Goal: Task Accomplishment & Management: Use online tool/utility

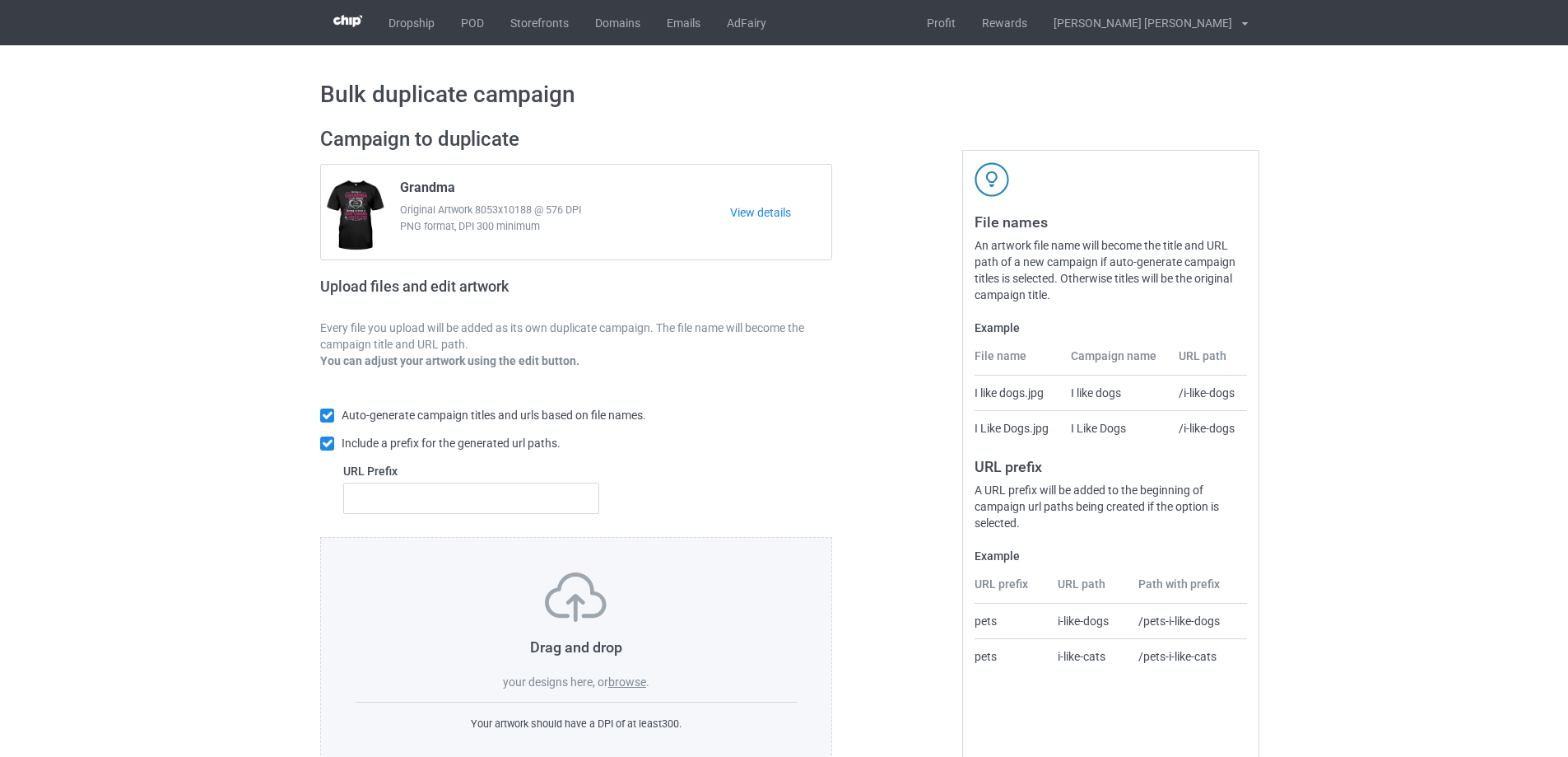
click at [630, 685] on label "browse" at bounding box center [627, 681] width 38 height 13
click at [0, 0] on input "browse" at bounding box center [0, 0] width 0 height 0
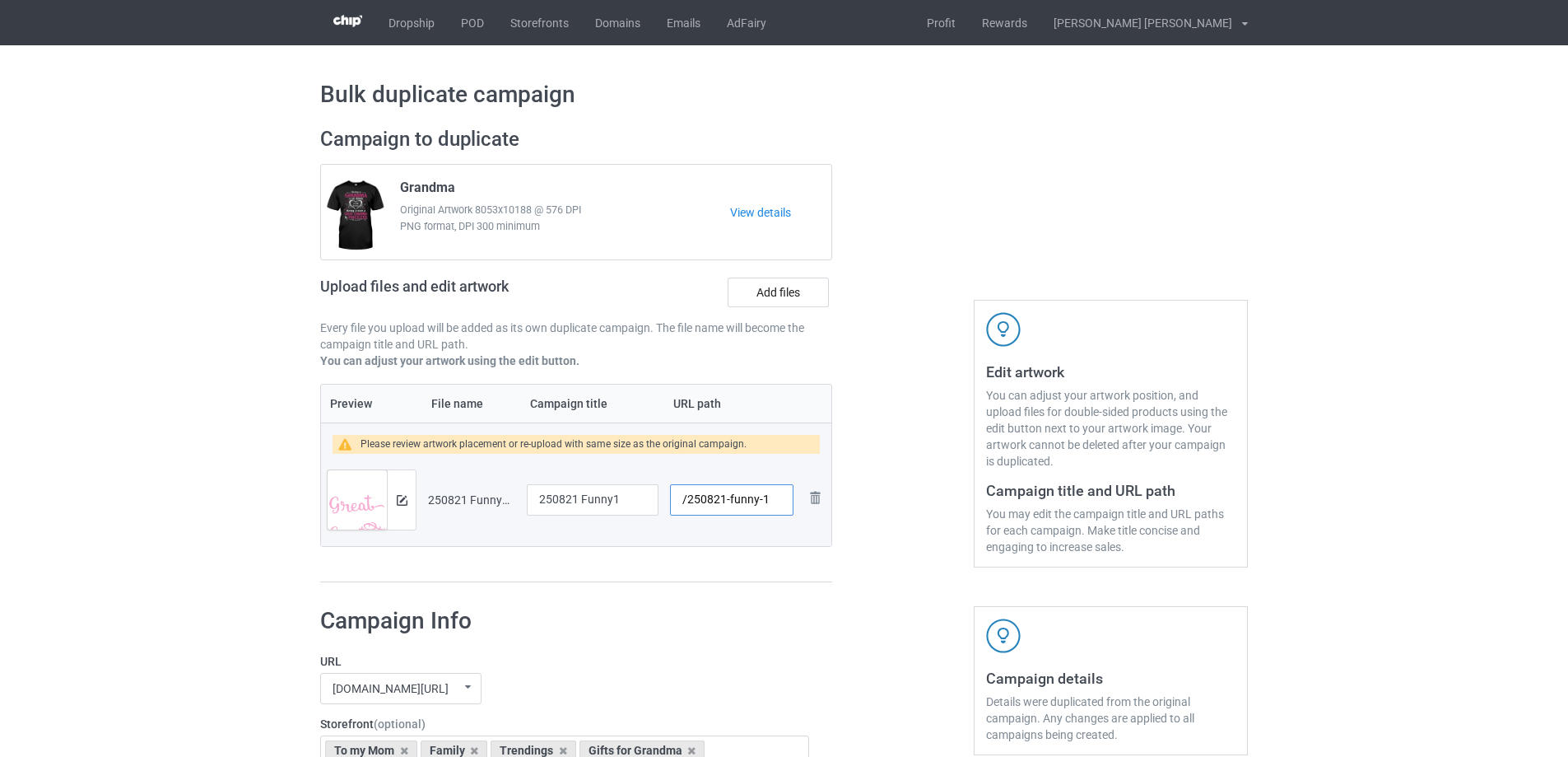
drag, startPoint x: 729, startPoint y: 503, endPoint x: 761, endPoint y: 504, distance: 32.0
click at [761, 504] on input "/250821-funny-1" at bounding box center [732, 500] width 124 height 31
type input "/250821-1"
drag, startPoint x: 628, startPoint y: 502, endPoint x: 329, endPoint y: 487, distance: 299.4
click at [329, 487] on tr "Preview and edit artwork 250821 Funny1.png 250821 Funny1 /250821-1 Remove file" at bounding box center [576, 499] width 511 height 92
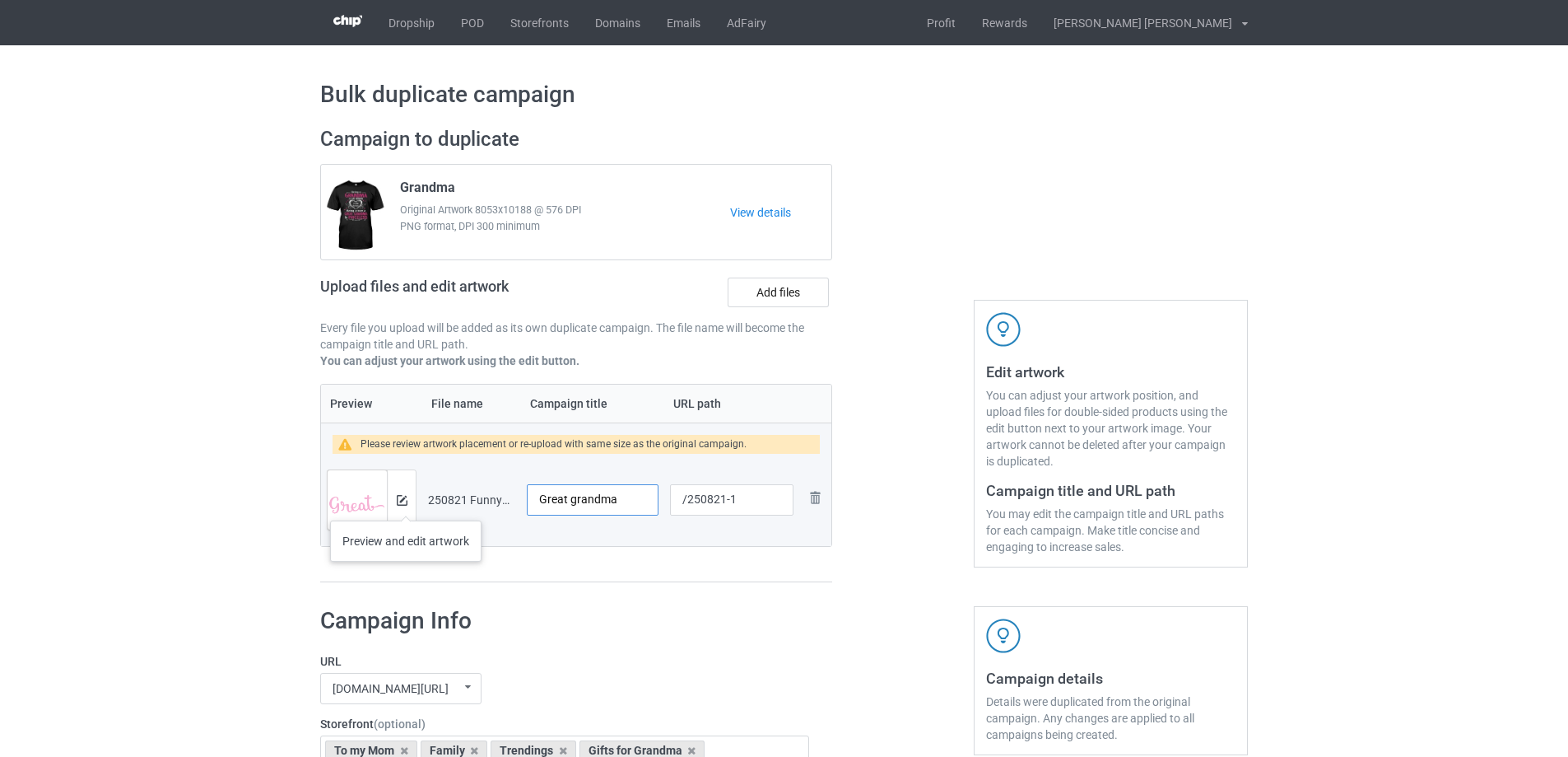
type input "Great grandma"
click at [404, 504] on img at bounding box center [402, 500] width 11 height 11
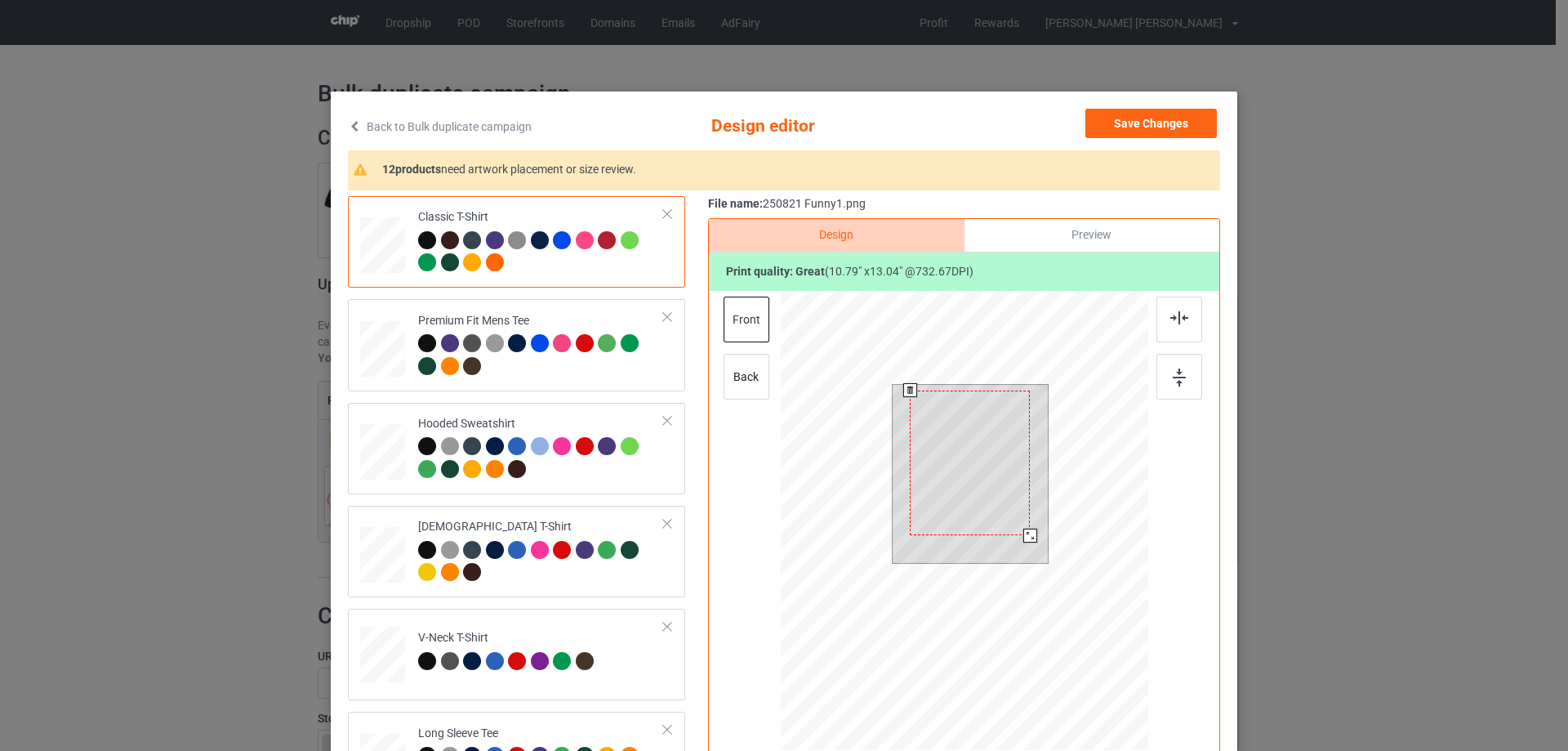
drag, startPoint x: 1022, startPoint y: 540, endPoint x: 1004, endPoint y: 531, distance: 20.1
click at [1023, 535] on div at bounding box center [1030, 535] width 14 height 14
click at [994, 524] on div at bounding box center [968, 460] width 118 height 143
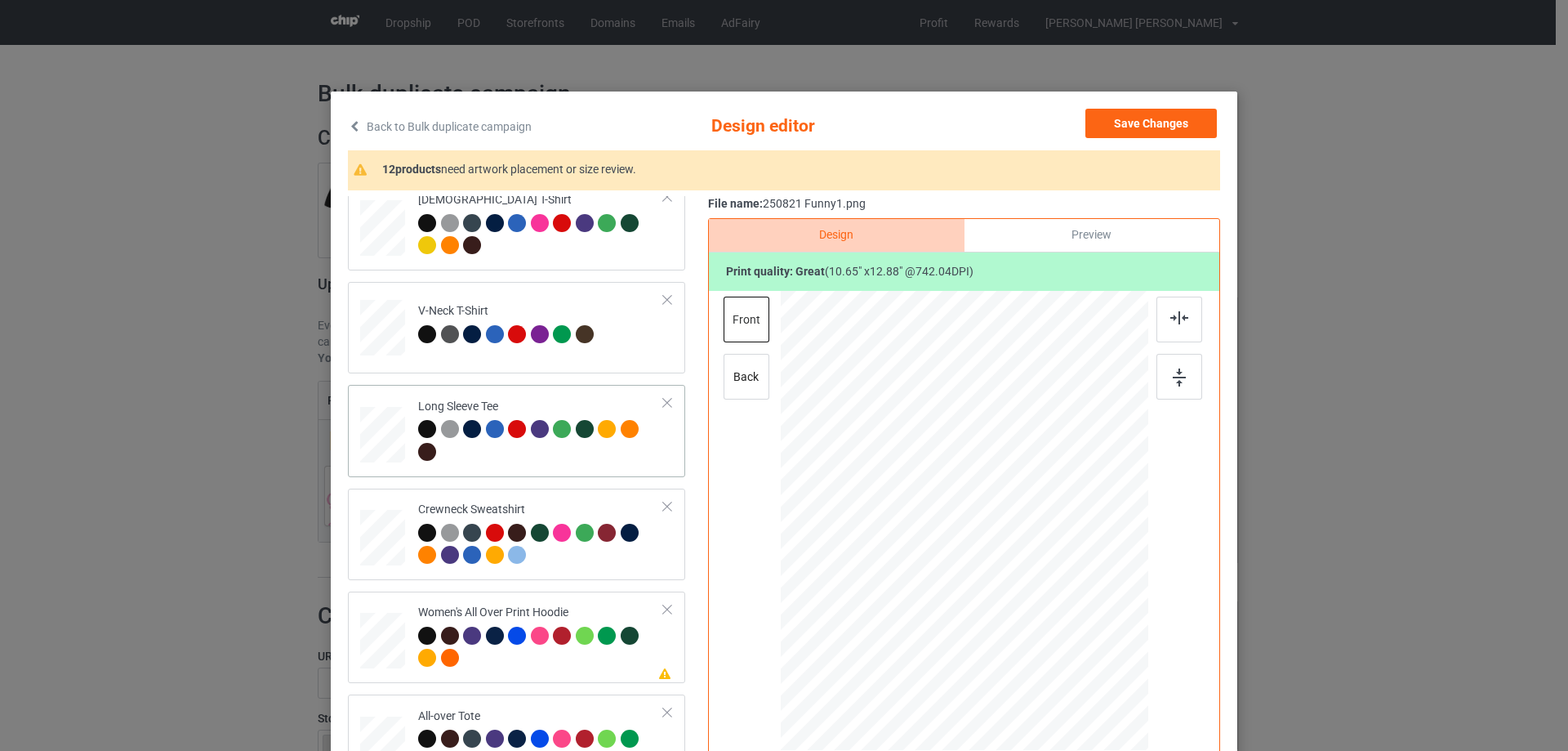
scroll to position [572, 0]
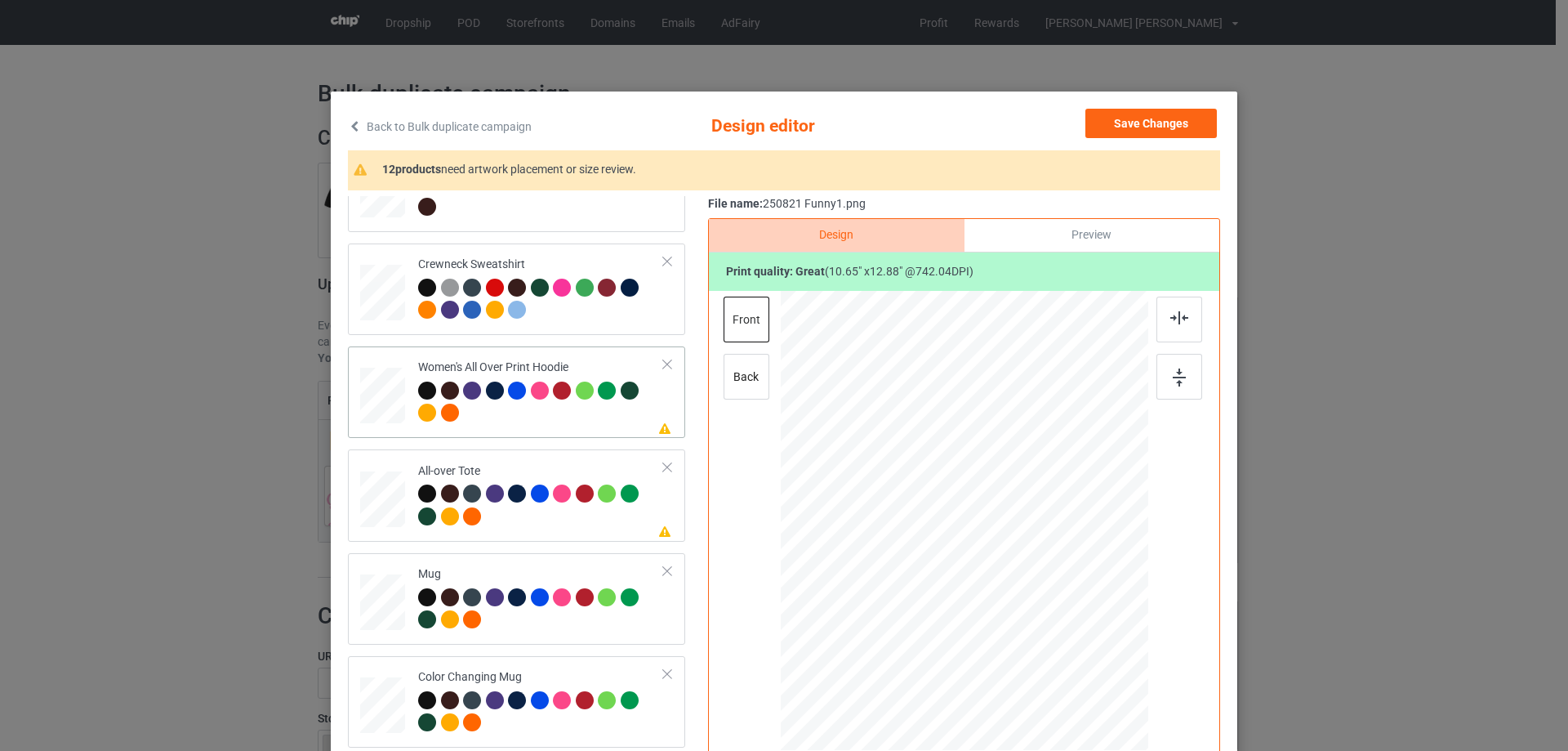
click at [394, 393] on div at bounding box center [383, 397] width 45 height 51
drag, startPoint x: 1069, startPoint y: 658, endPoint x: 1035, endPoint y: 582, distance: 83.3
click at [1035, 582] on div at bounding box center [964, 521] width 368 height 416
drag, startPoint x: 1001, startPoint y: 530, endPoint x: 998, endPoint y: 516, distance: 14.3
click at [998, 516] on div at bounding box center [967, 463] width 122 height 147
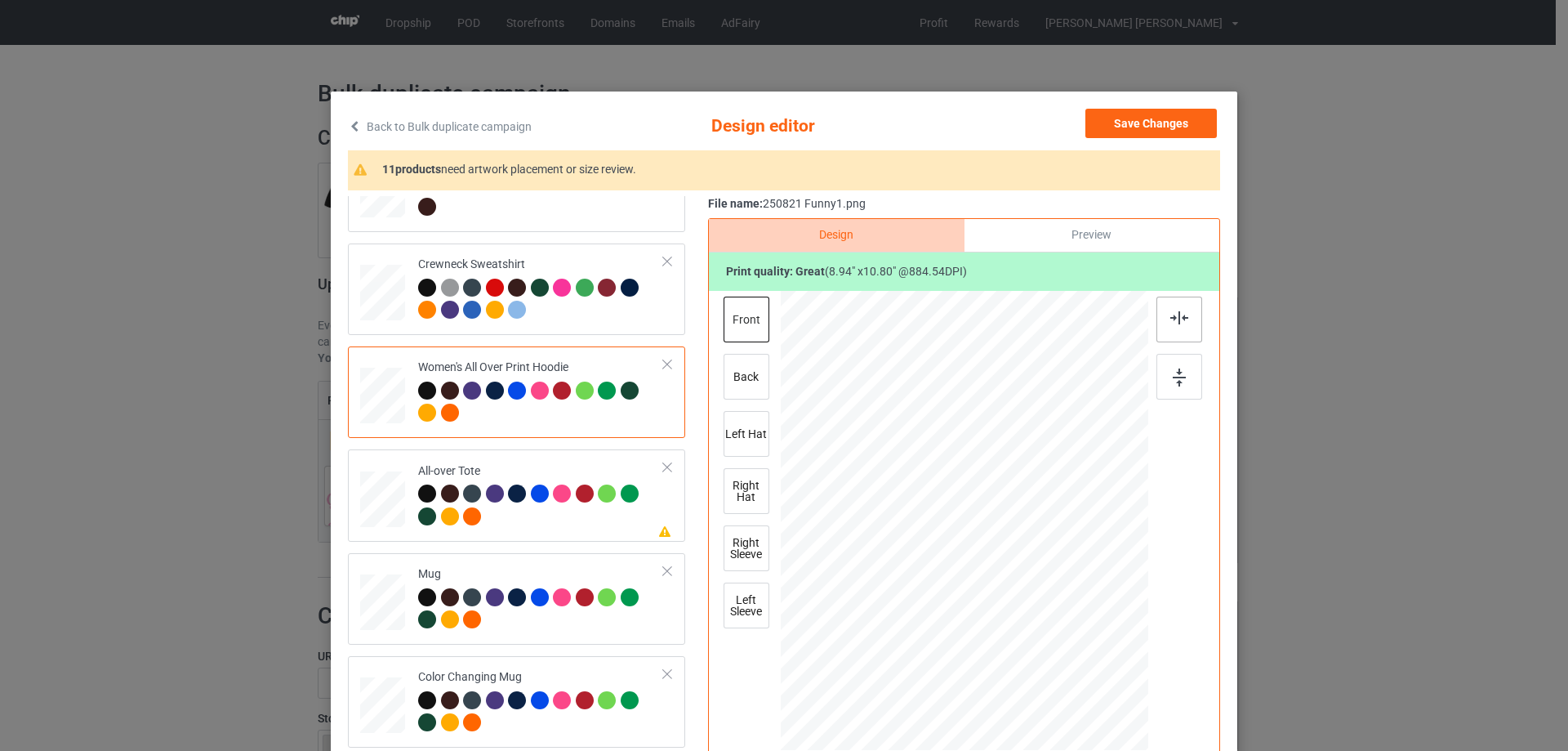
click at [1171, 323] on img at bounding box center [1180, 317] width 18 height 13
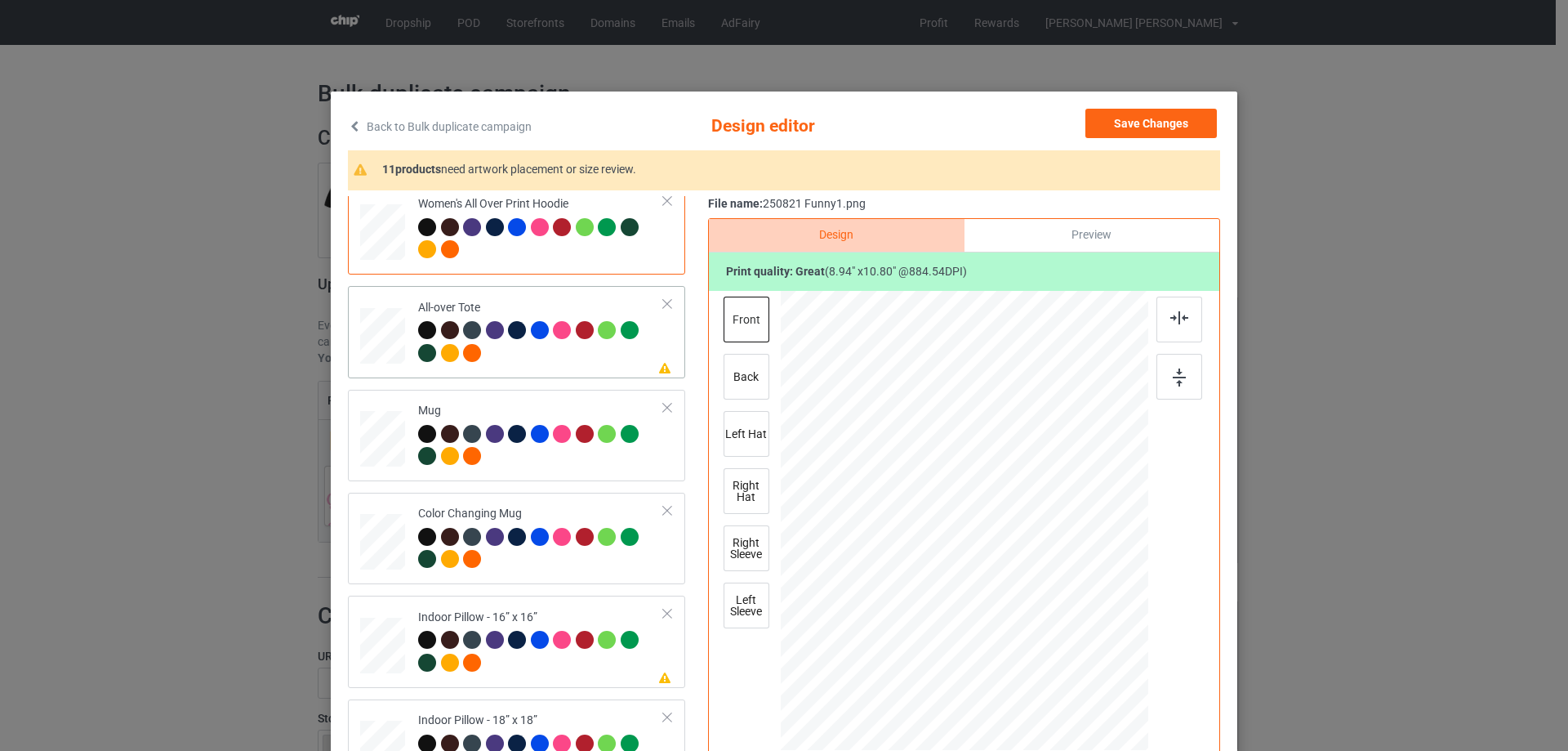
click at [378, 326] on div at bounding box center [383, 336] width 45 height 45
click at [1072, 656] on div at bounding box center [1077, 657] width 14 height 14
click at [1027, 623] on div at bounding box center [963, 518] width 226 height 274
click at [1178, 320] on img at bounding box center [1180, 317] width 18 height 13
click at [366, 440] on div at bounding box center [383, 439] width 45 height 19
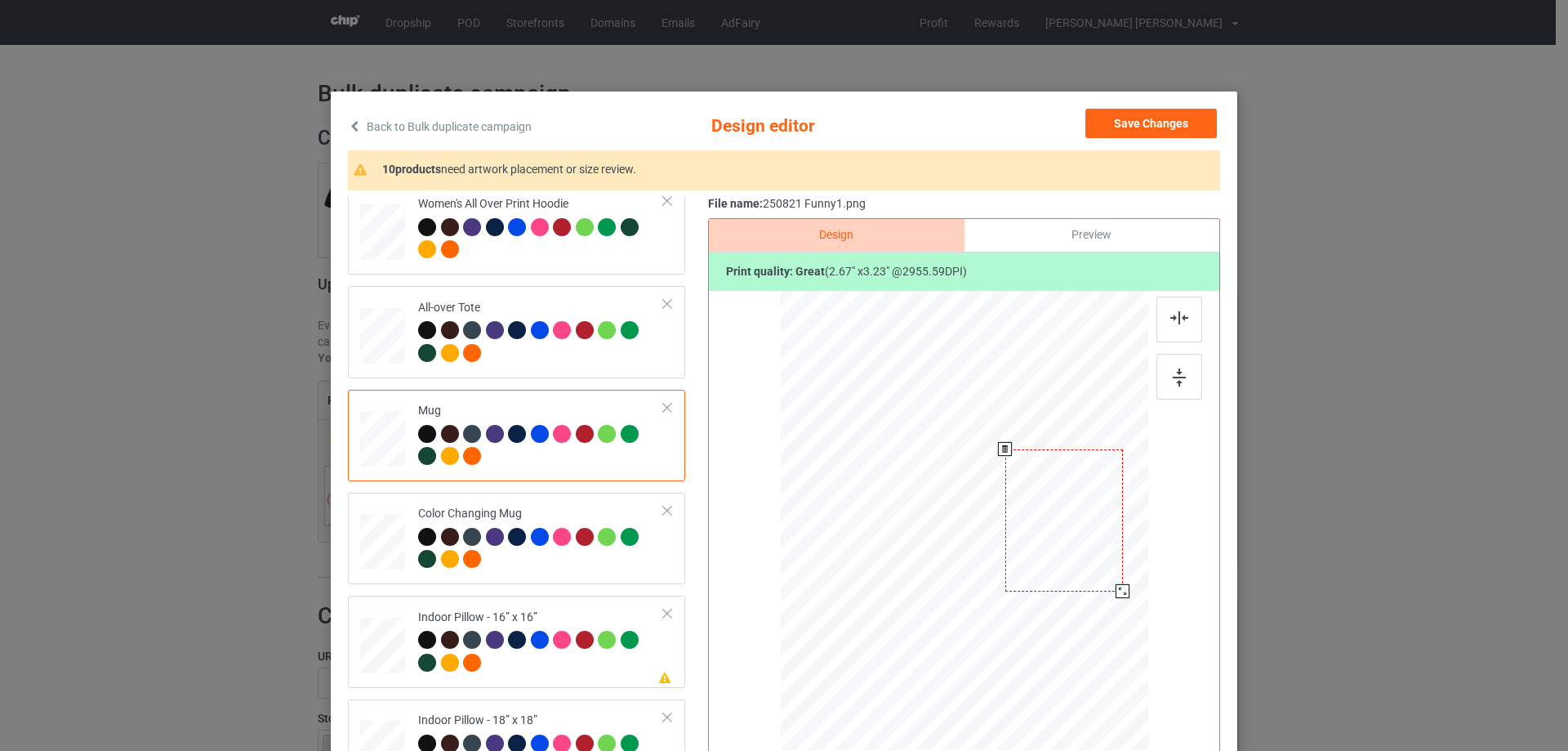
click at [1121, 588] on div at bounding box center [1122, 590] width 14 height 14
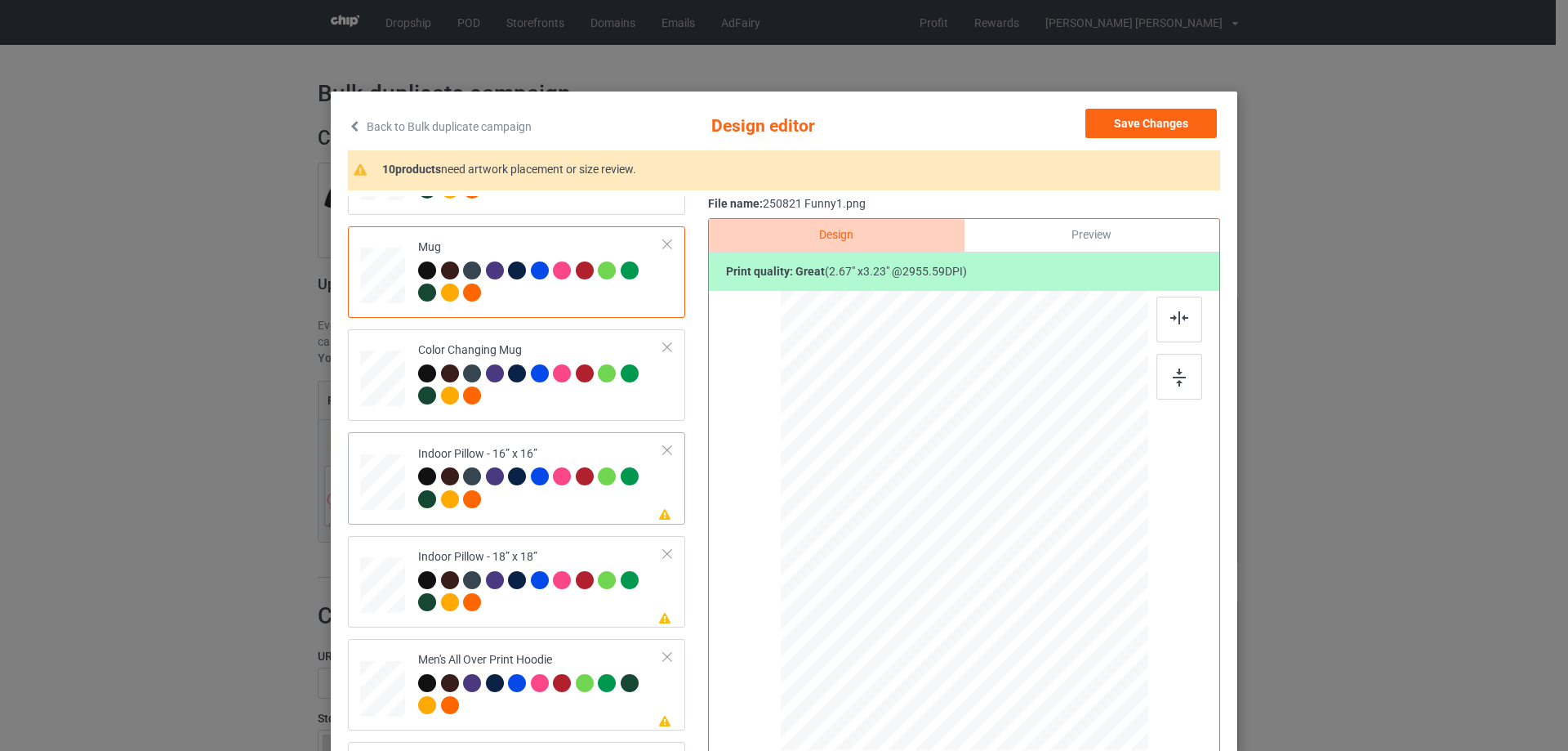
click at [388, 485] on div at bounding box center [383, 483] width 45 height 45
drag, startPoint x: 1069, startPoint y: 653, endPoint x: 1036, endPoint y: 638, distance: 36.2
click at [1069, 644] on div at bounding box center [1070, 651] width 14 height 14
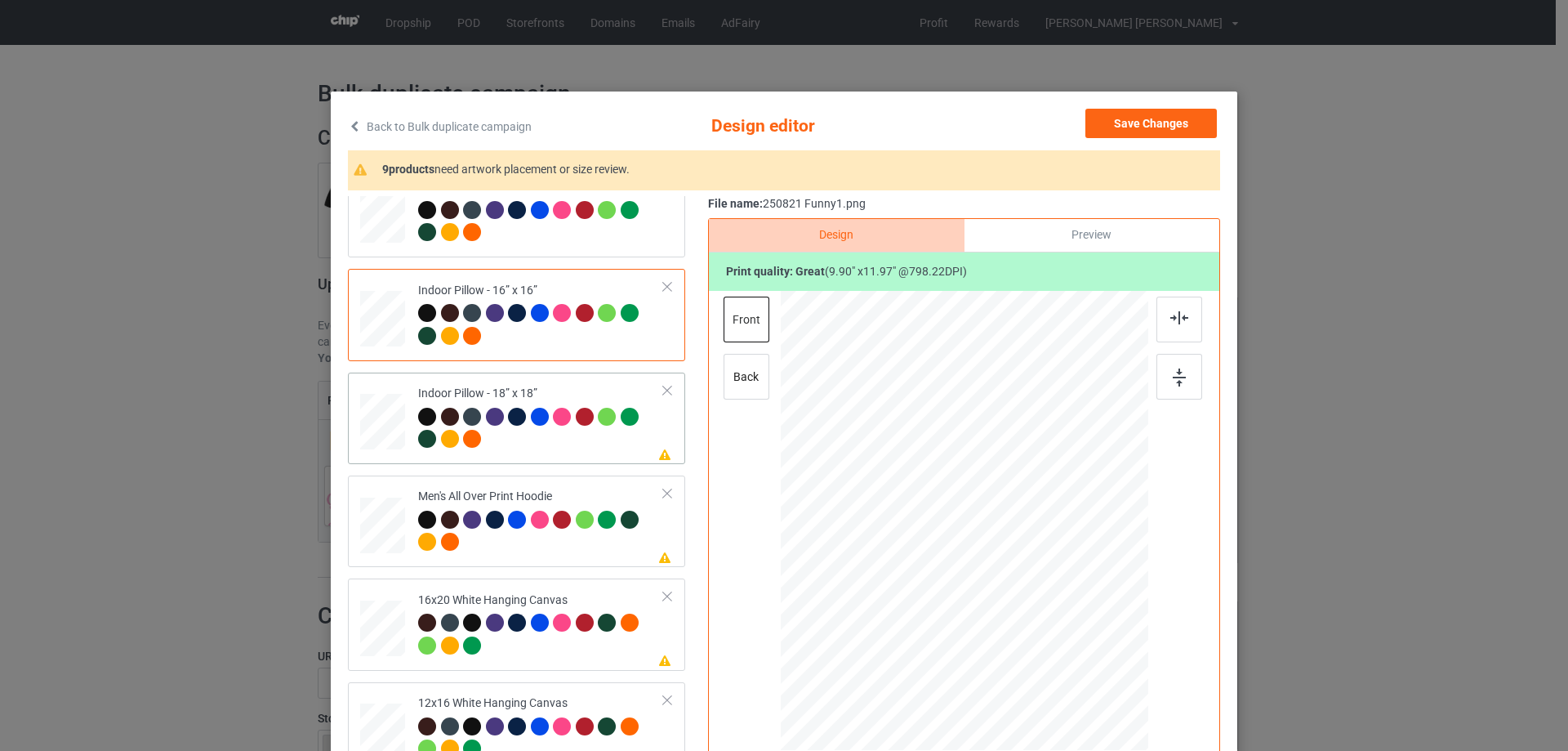
click at [379, 431] on div at bounding box center [383, 422] width 45 height 45
click at [1068, 650] on div at bounding box center [1070, 650] width 14 height 14
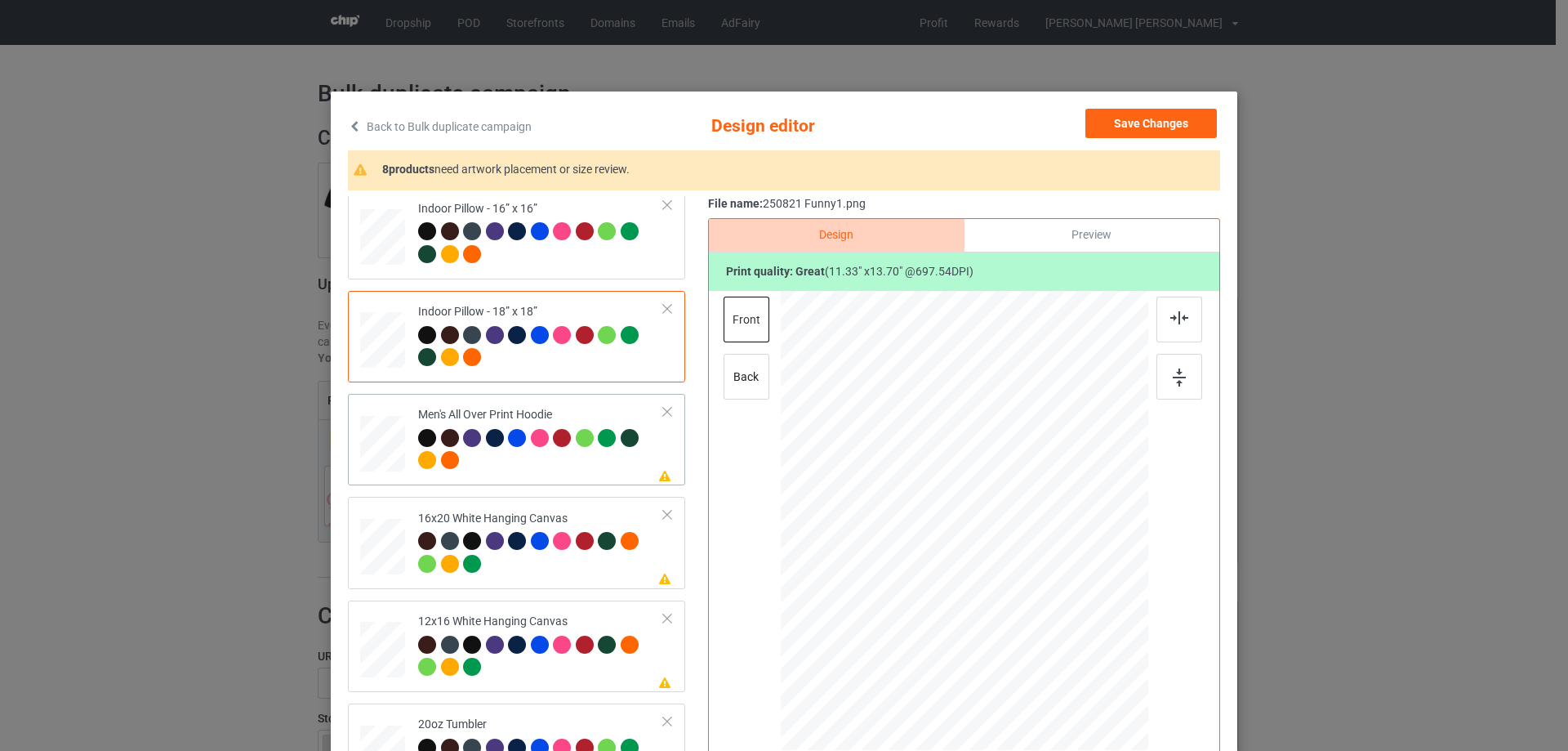
click at [383, 443] on div at bounding box center [383, 444] width 45 height 47
drag, startPoint x: 1069, startPoint y: 659, endPoint x: 1028, endPoint y: 568, distance: 99.8
click at [1039, 569] on div at bounding box center [964, 521] width 368 height 390
drag, startPoint x: 985, startPoint y: 566, endPoint x: 985, endPoint y: 518, distance: 48.0
click at [985, 518] on div at bounding box center [965, 474] width 117 height 141
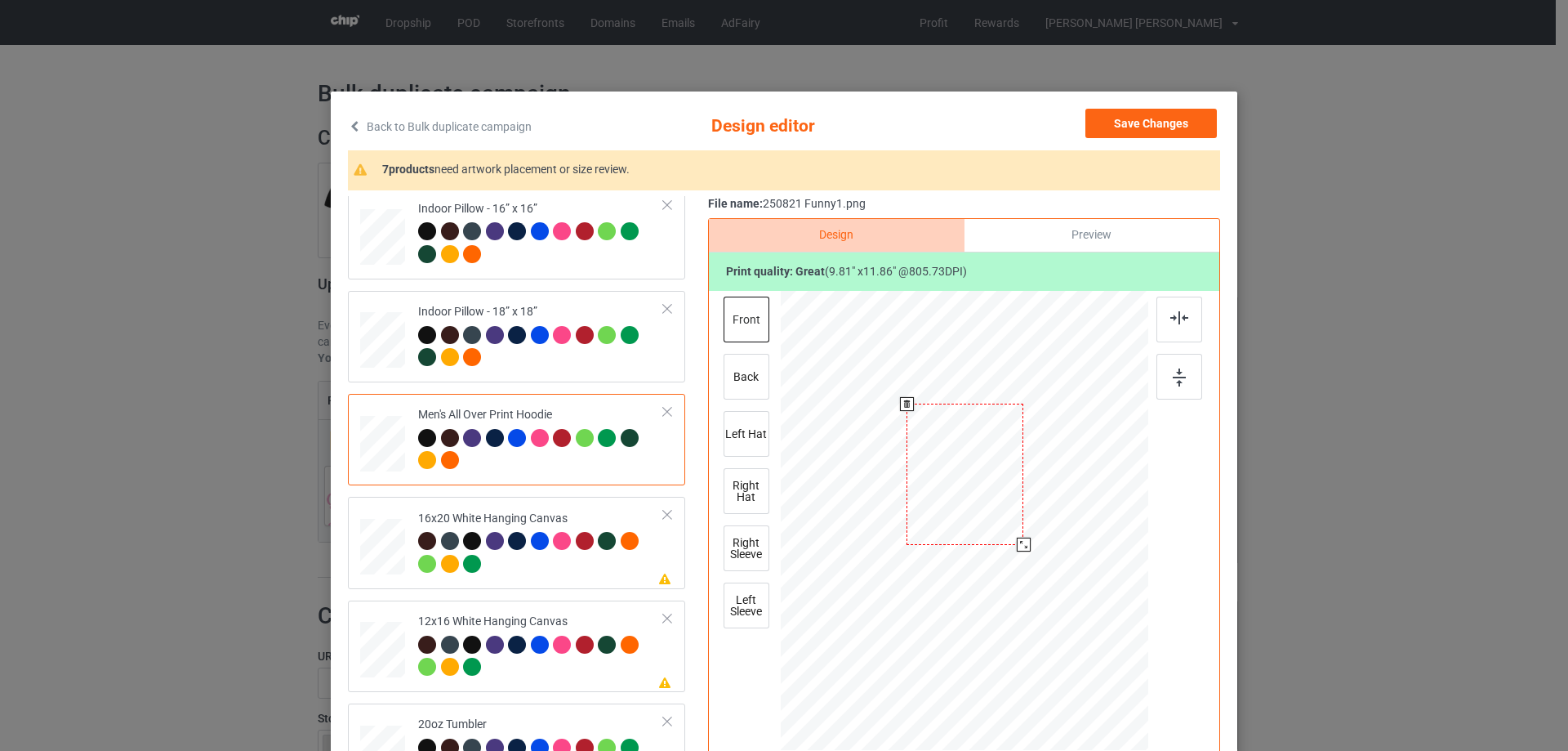
click at [981, 512] on div at bounding box center [965, 474] width 117 height 141
click at [1173, 315] on img at bounding box center [1180, 317] width 18 height 13
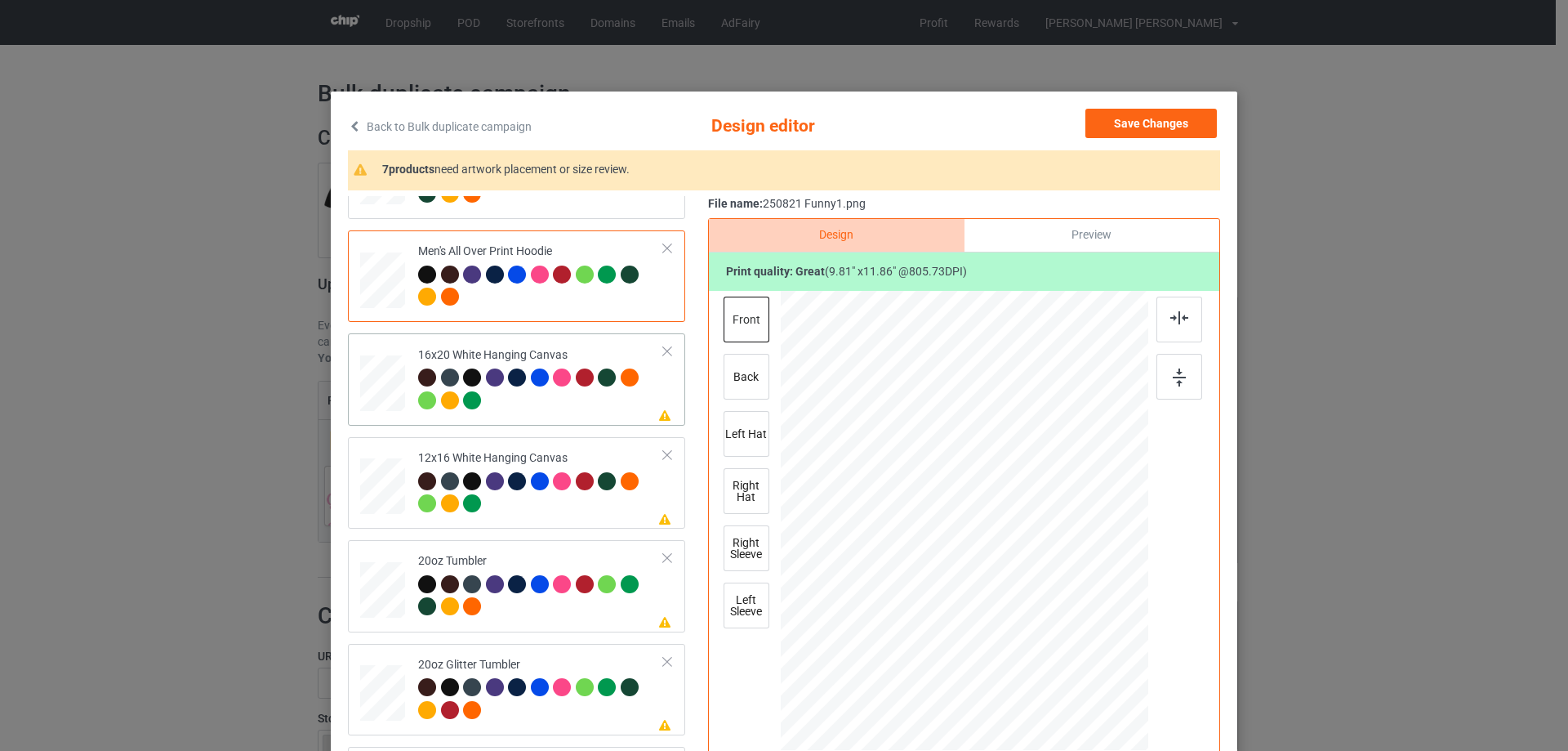
click at [374, 380] on div at bounding box center [383, 383] width 45 height 56
drag, startPoint x: 1125, startPoint y: 721, endPoint x: 1130, endPoint y: 733, distance: 13.0
click at [1130, 733] on div at bounding box center [1134, 727] width 14 height 14
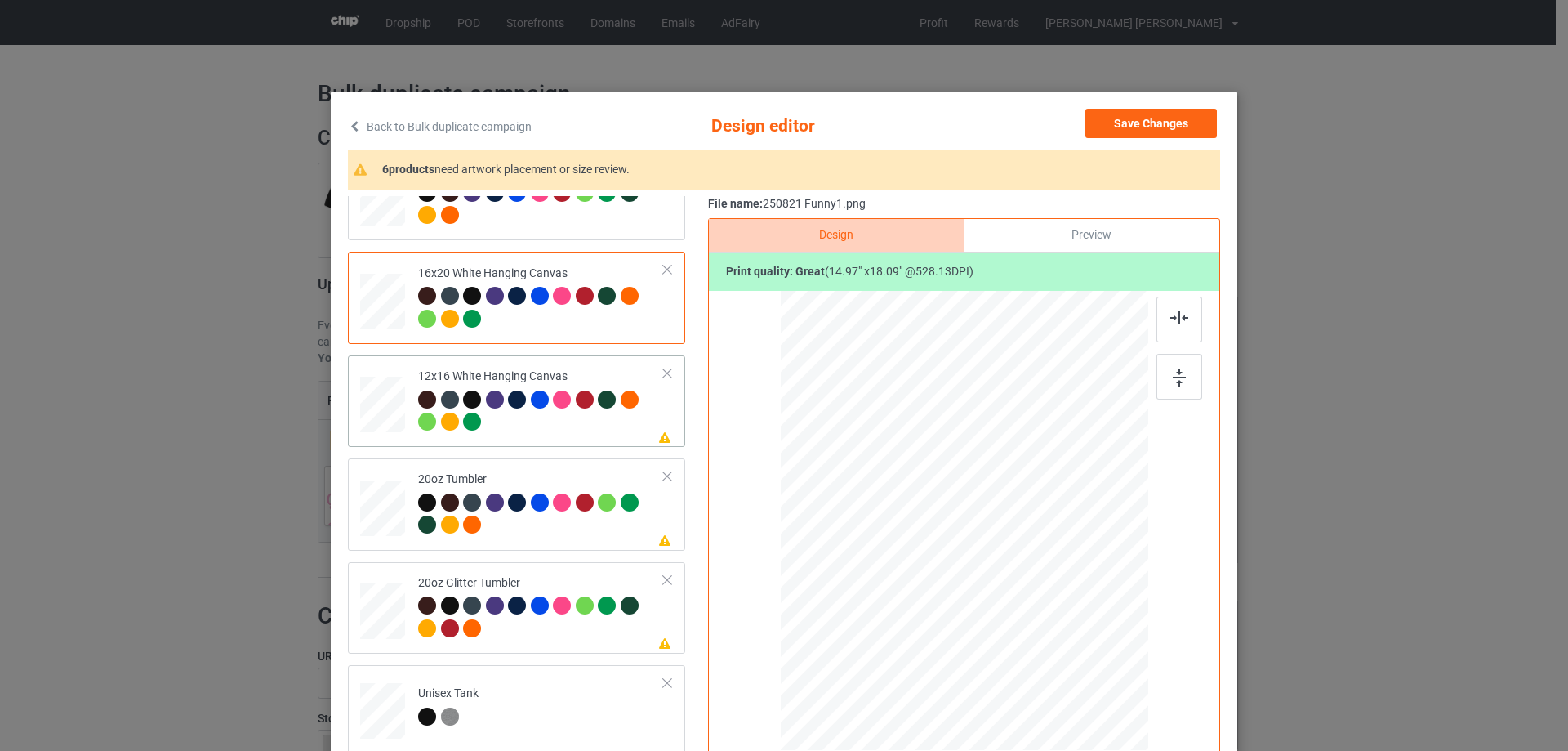
click at [378, 420] on div at bounding box center [383, 405] width 42 height 56
drag, startPoint x: 1104, startPoint y: 699, endPoint x: 1118, endPoint y: 714, distance: 20.5
click at [1118, 714] on div at bounding box center [1124, 714] width 14 height 14
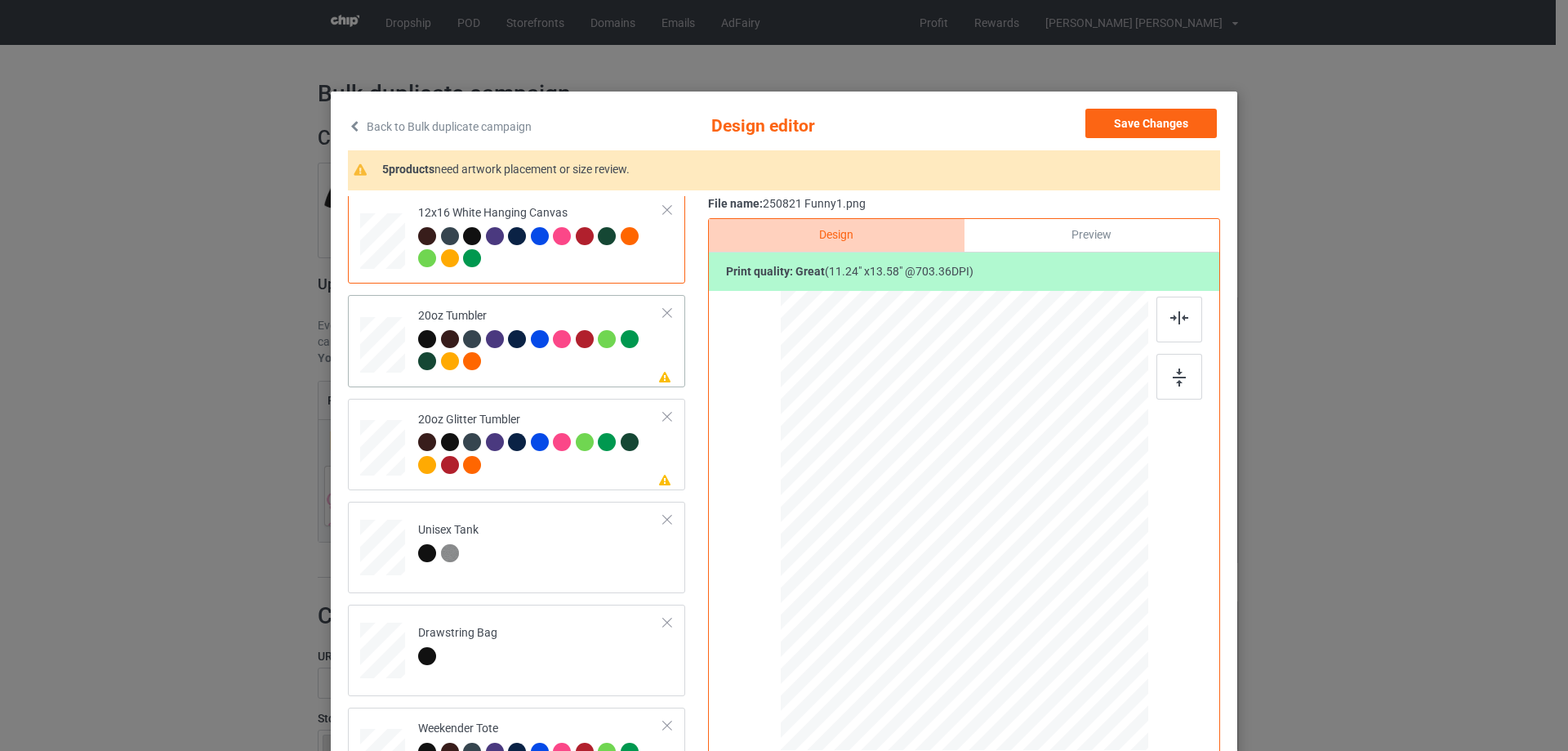
click at [370, 353] on div at bounding box center [382, 344] width 42 height 26
click at [940, 598] on div at bounding box center [942, 597] width 14 height 14
click at [919, 573] on div at bounding box center [881, 519] width 124 height 149
click at [384, 449] on div at bounding box center [383, 448] width 42 height 36
click at [942, 586] on div at bounding box center [948, 585] width 14 height 14
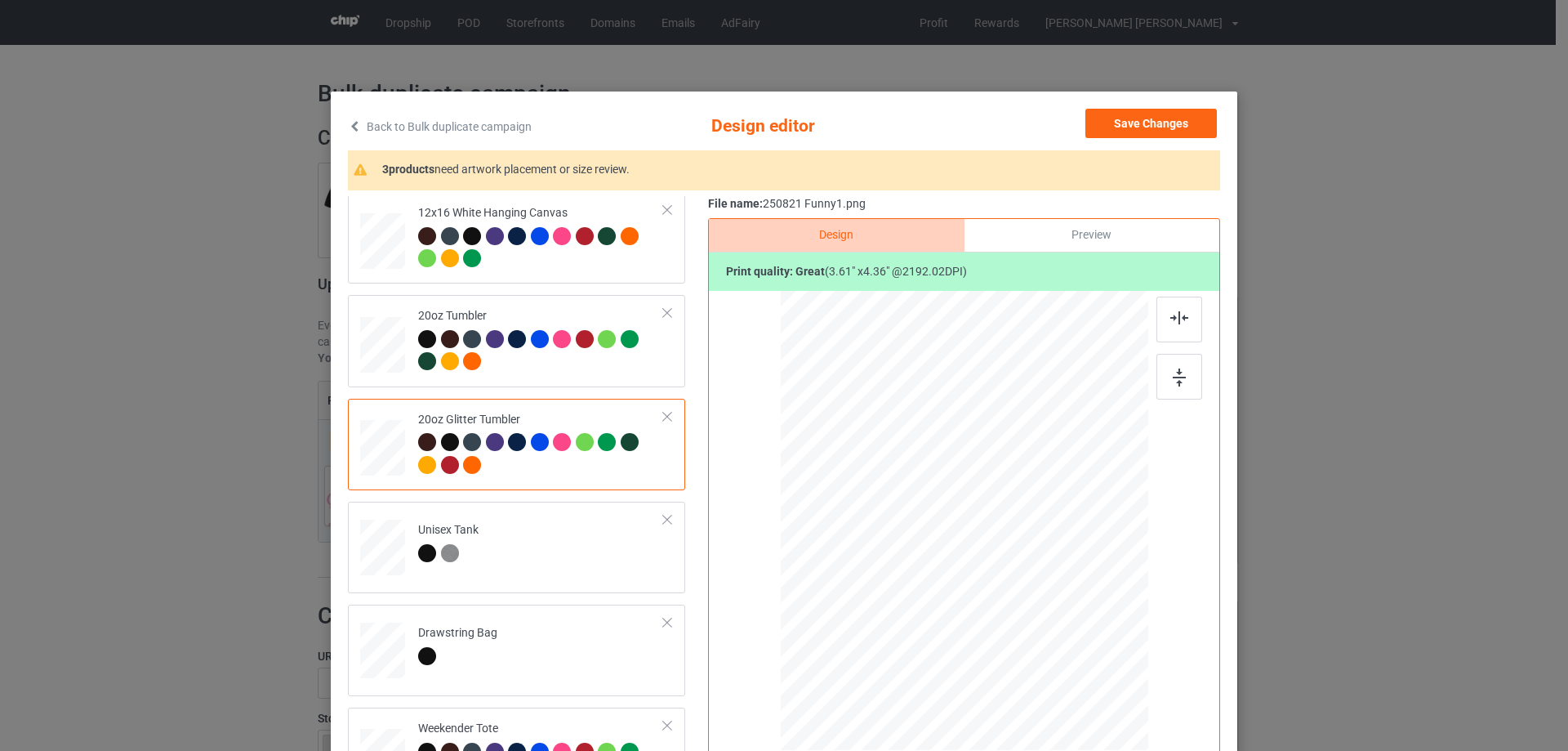
scroll to position [1716, 0]
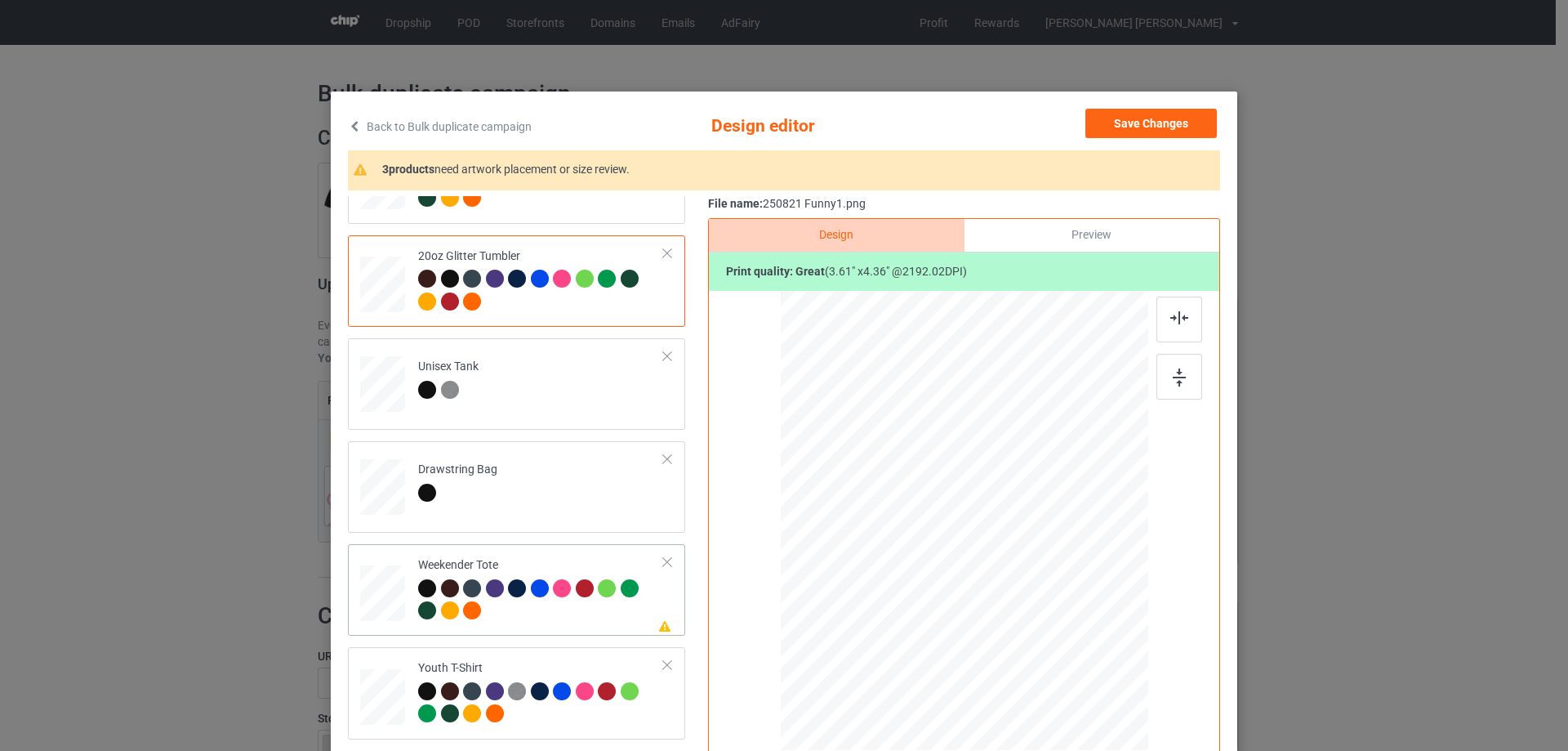
click at [370, 598] on div at bounding box center [383, 594] width 45 height 29
drag, startPoint x: 1069, startPoint y: 652, endPoint x: 989, endPoint y: 589, distance: 101.8
click at [1037, 603] on div at bounding box center [1036, 608] width 14 height 14
click at [989, 585] on div at bounding box center [964, 514] width 145 height 174
click at [1171, 318] on img at bounding box center [1180, 317] width 18 height 13
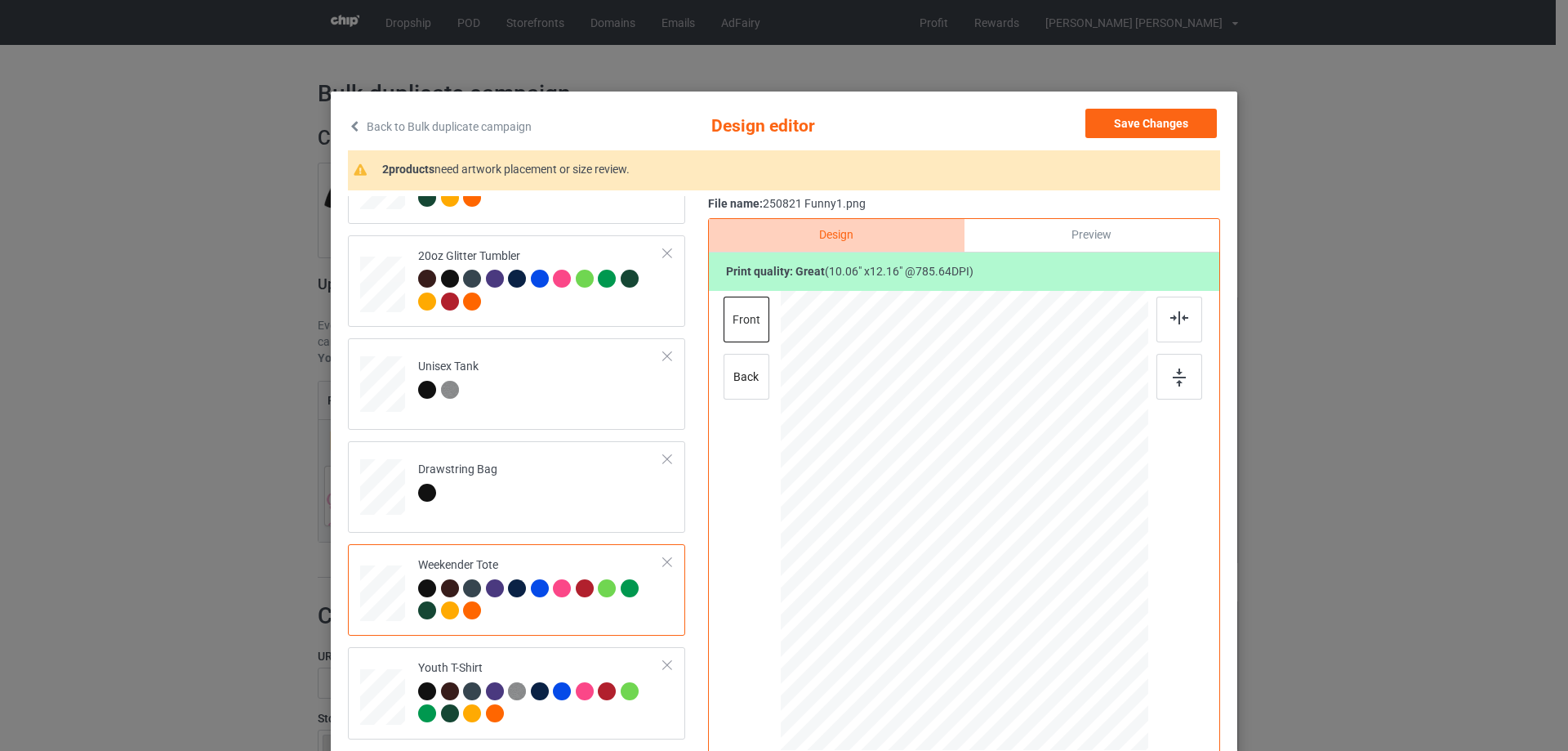
scroll to position [1828, 0]
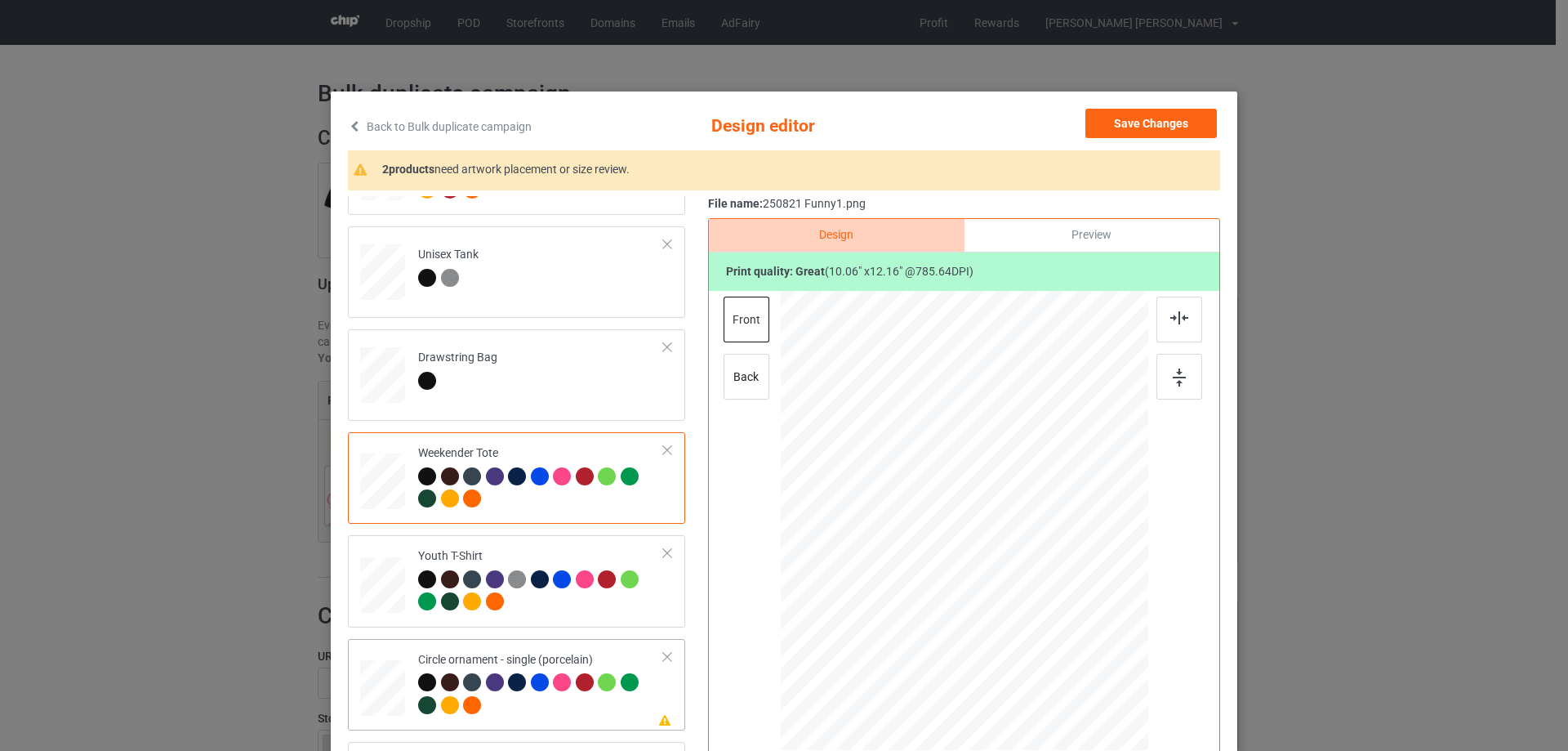
click at [378, 701] on div at bounding box center [383, 689] width 45 height 45
click at [1067, 671] on div at bounding box center [1073, 668] width 14 height 14
click at [1036, 638] on div at bounding box center [964, 533] width 218 height 264
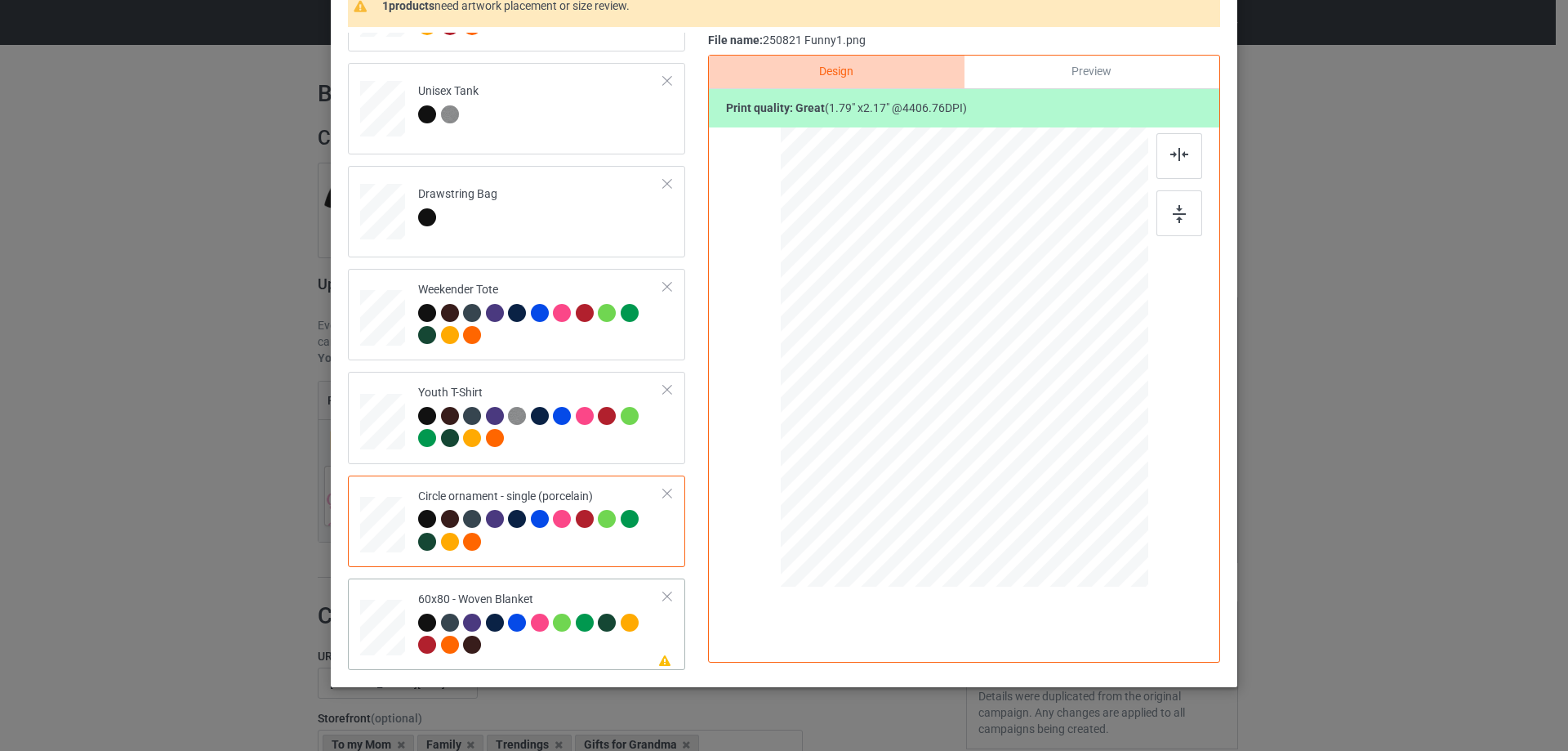
scroll to position [192, 0]
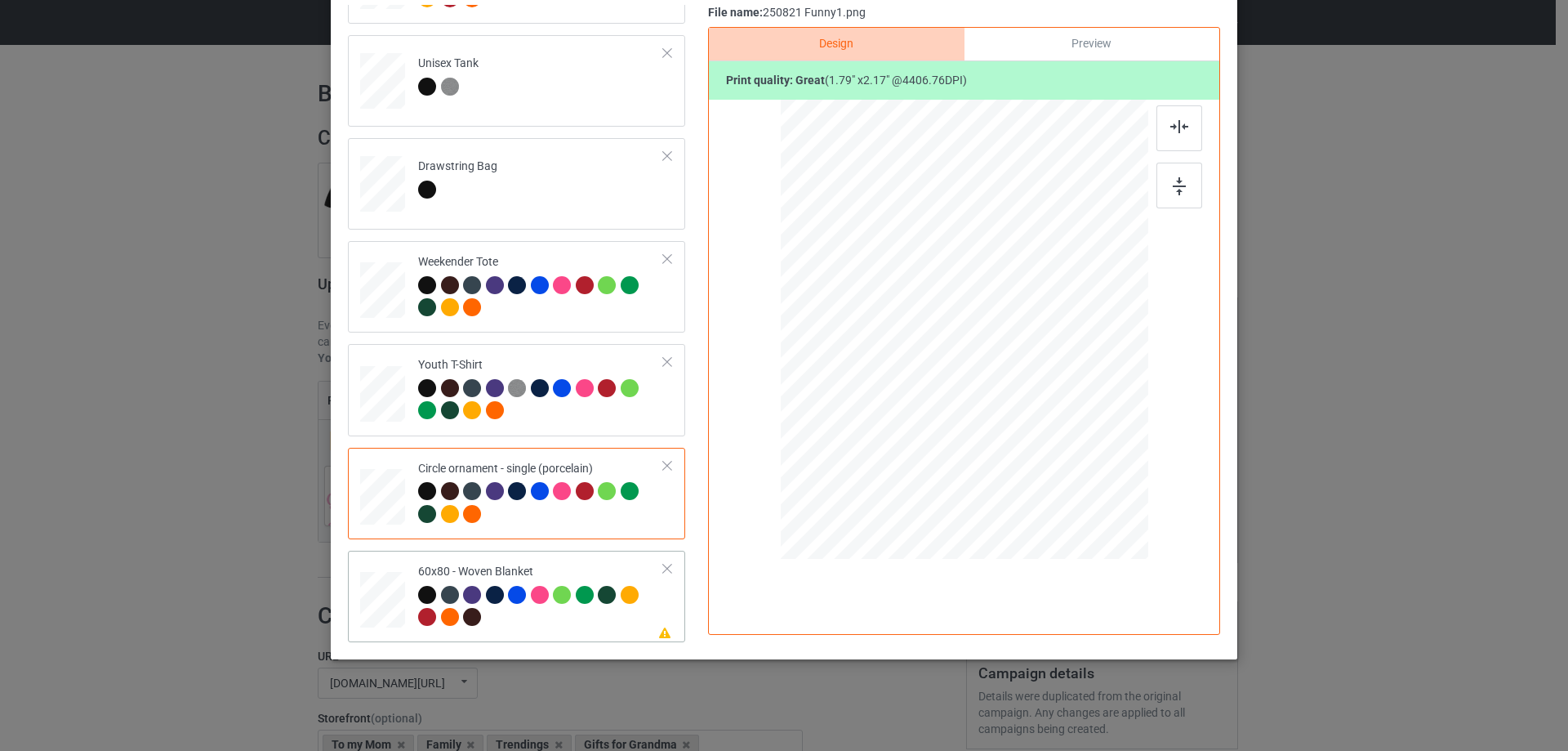
click at [362, 613] on div at bounding box center [382, 600] width 41 height 55
drag, startPoint x: 1041, startPoint y: 427, endPoint x: 1041, endPoint y: 415, distance: 12.0
click at [1041, 415] on div at bounding box center [964, 317] width 287 height 348
click at [1175, 127] on img at bounding box center [1180, 127] width 18 height 13
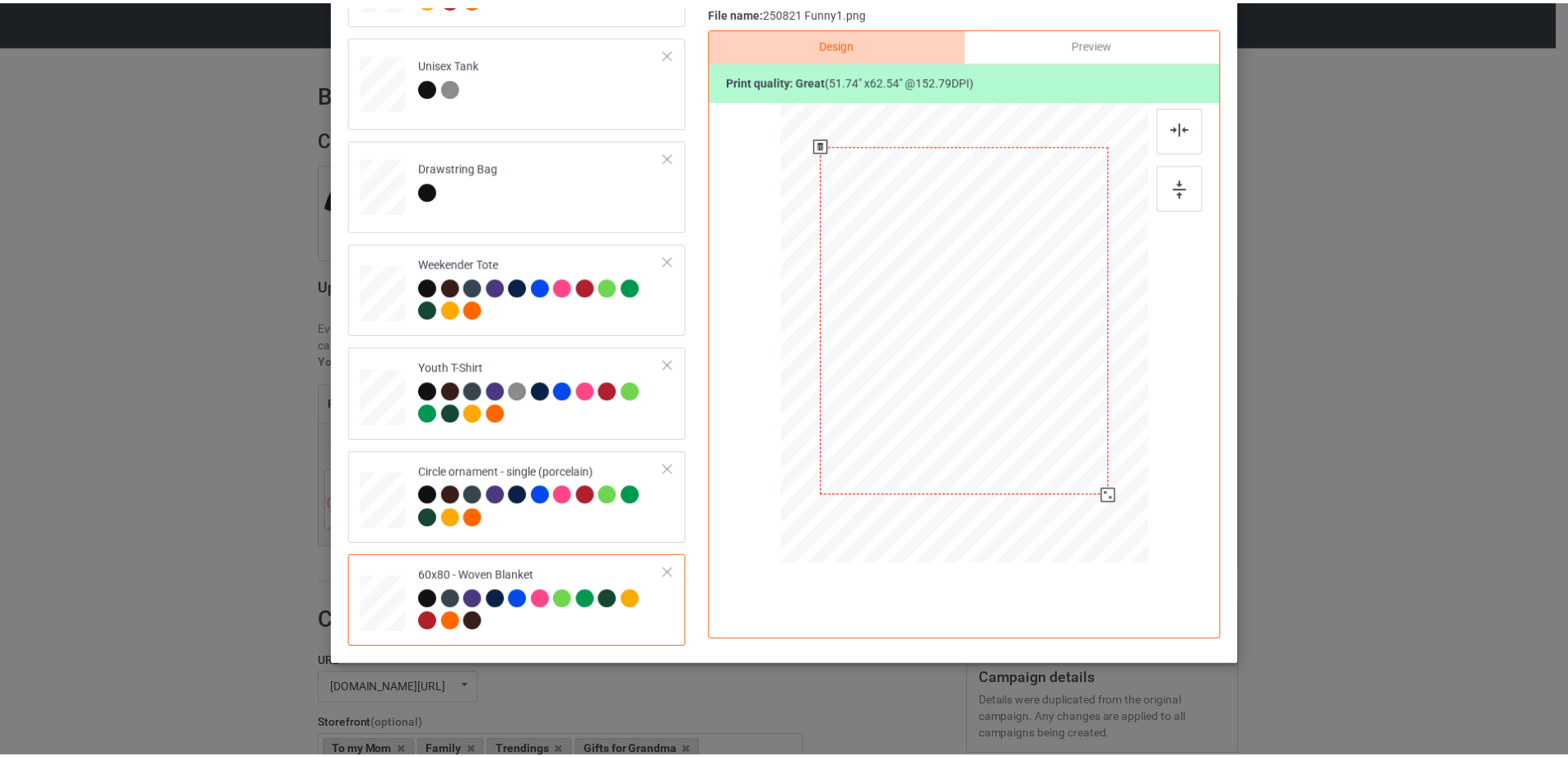
scroll to position [0, 0]
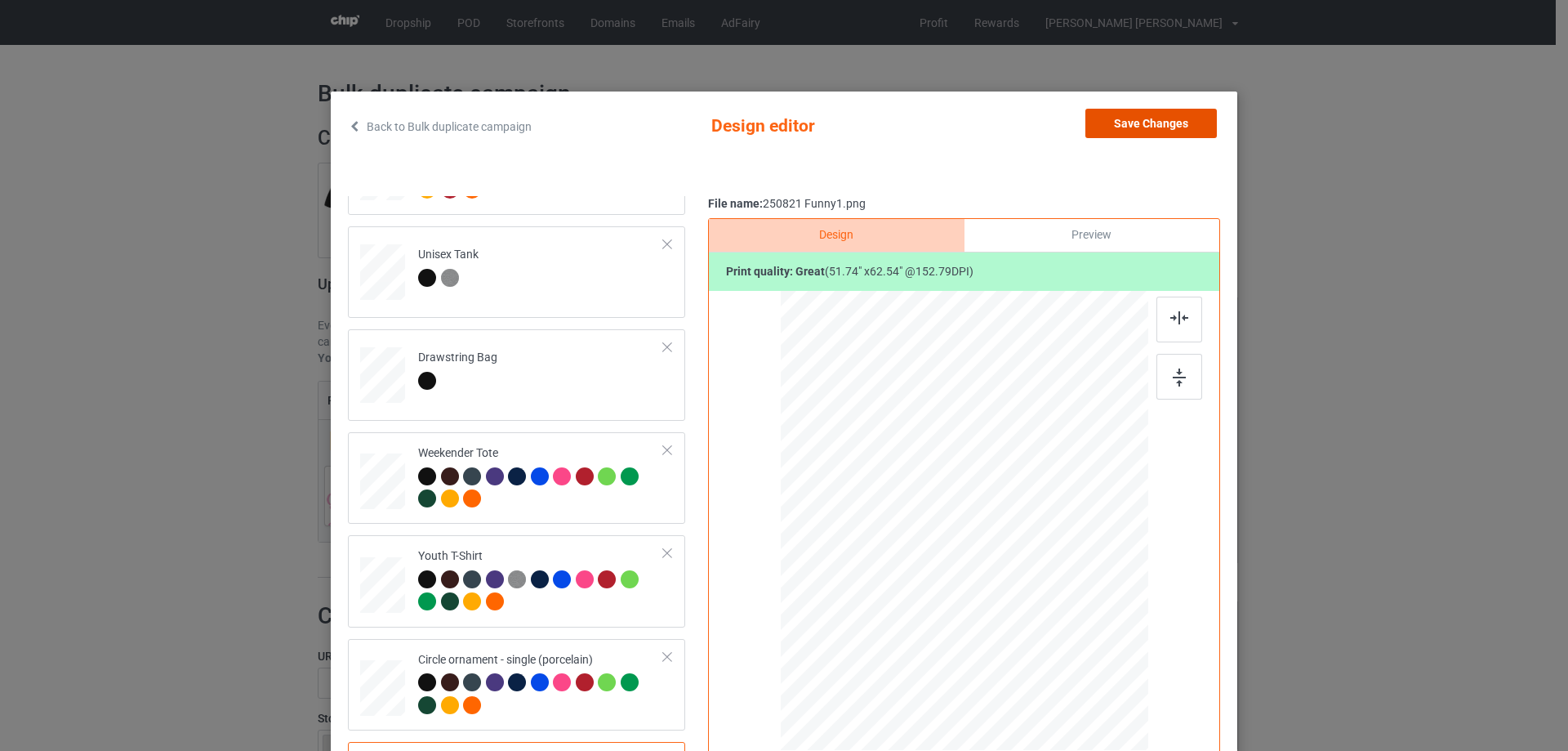
click at [1133, 131] on button "Save Changes" at bounding box center [1152, 123] width 132 height 30
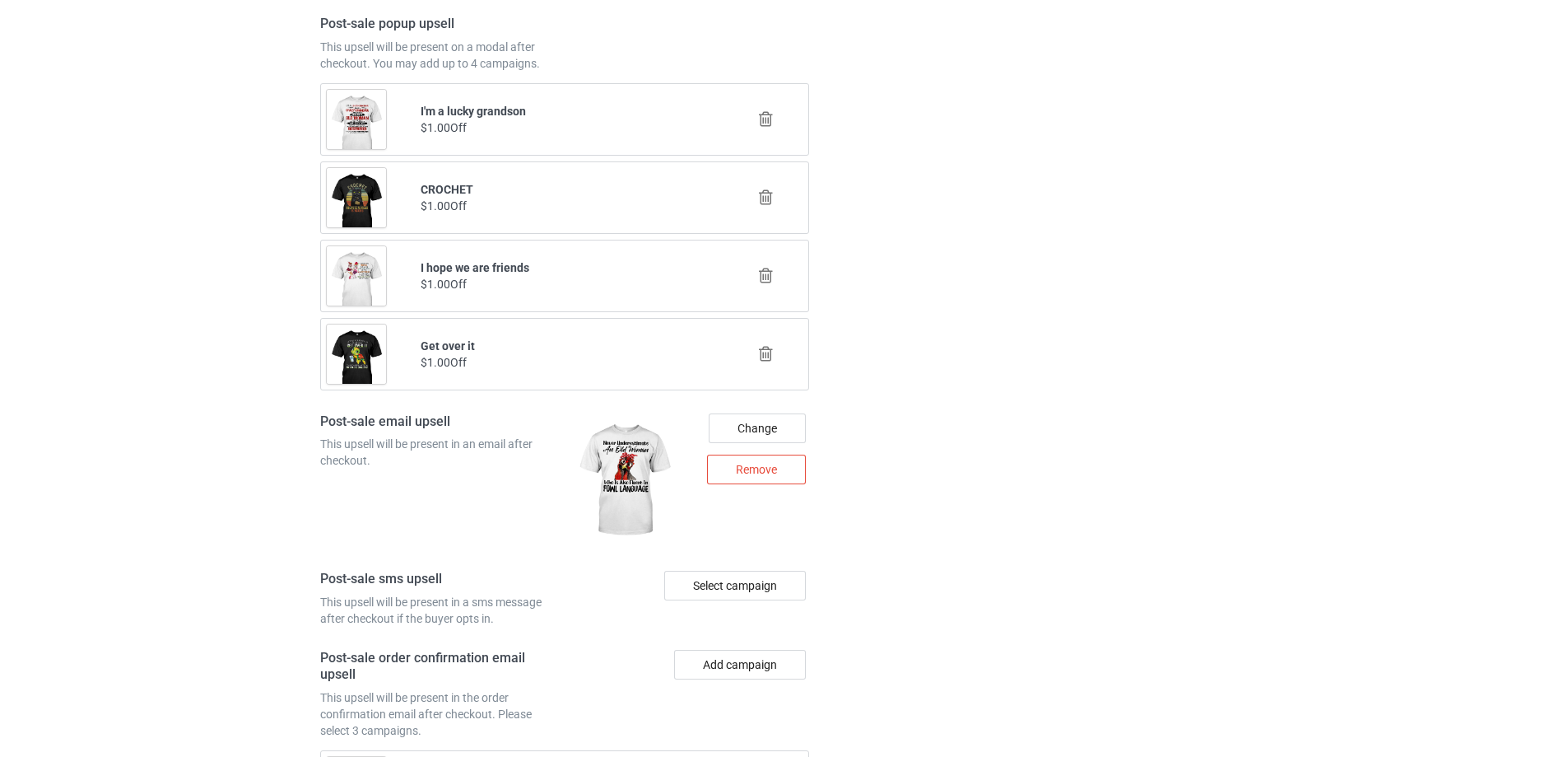
scroll to position [2081, 0]
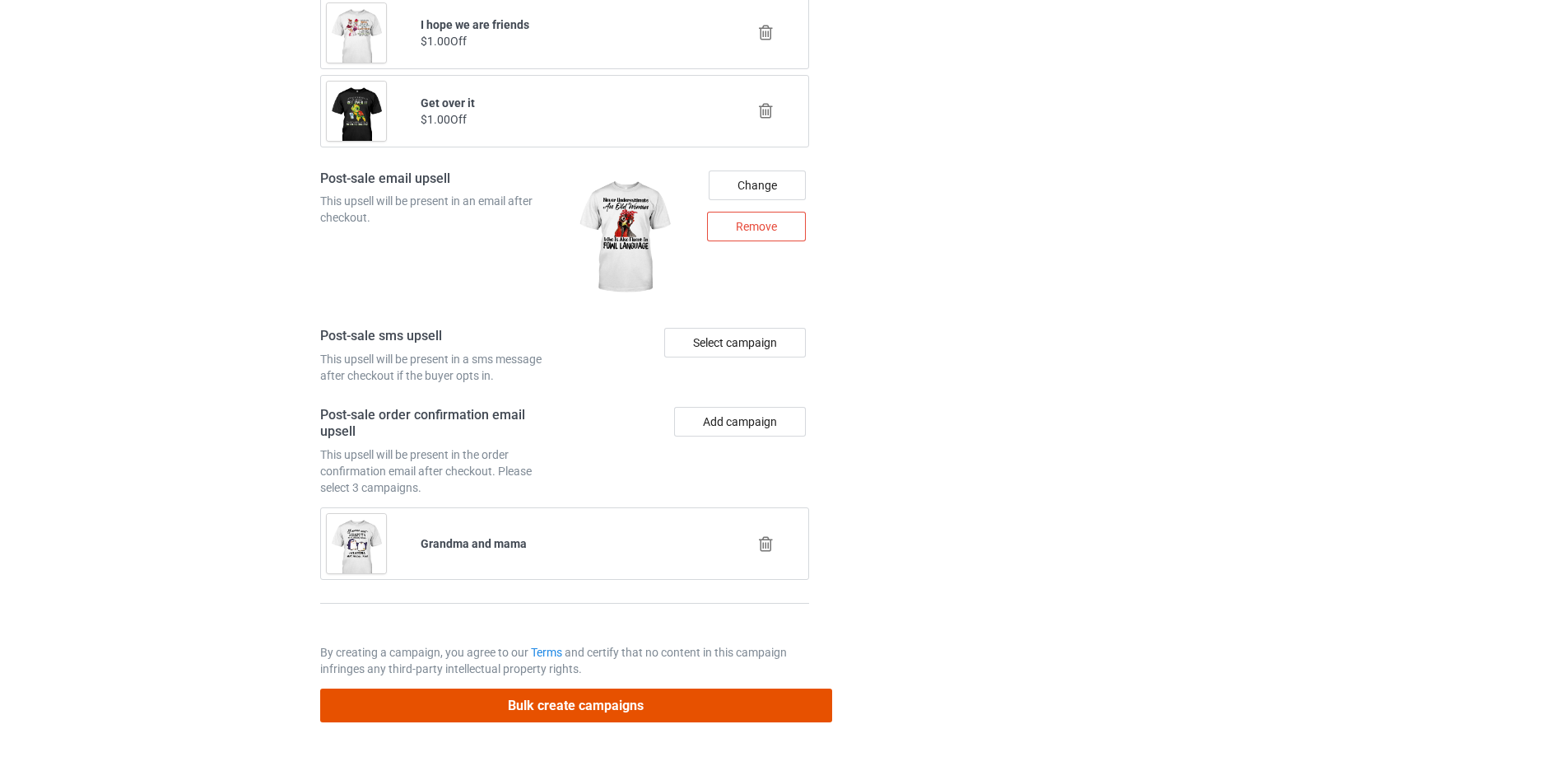
click at [777, 719] on button "Bulk create campaigns" at bounding box center [576, 705] width 512 height 34
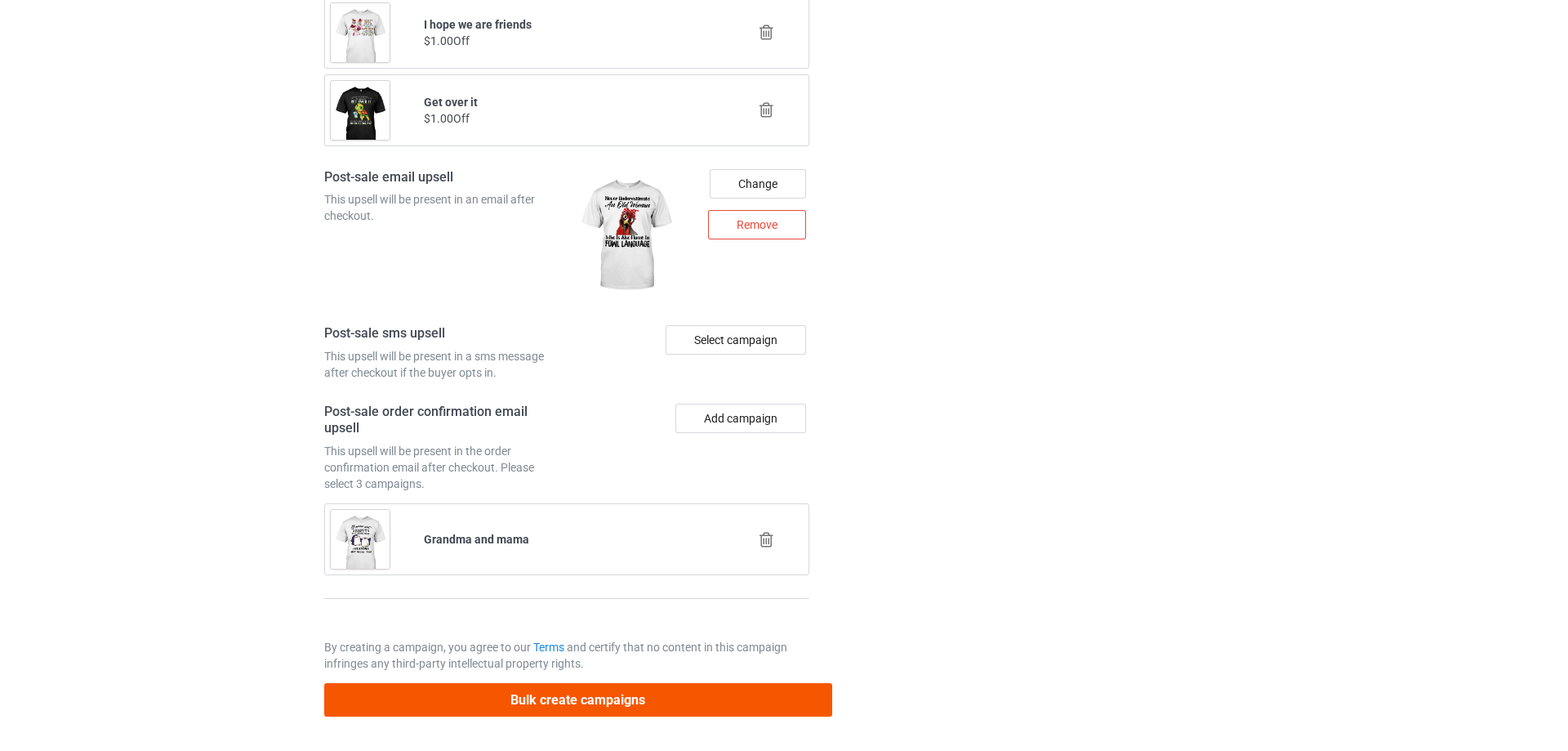
scroll to position [0, 0]
